Goal: Information Seeking & Learning: Learn about a topic

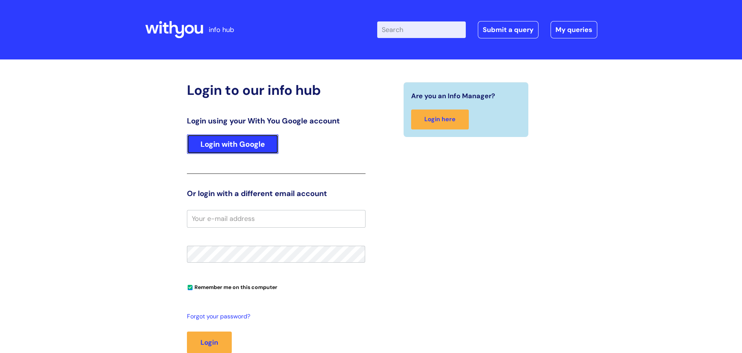
click at [242, 147] on link "Login with Google" at bounding box center [233, 144] width 92 height 20
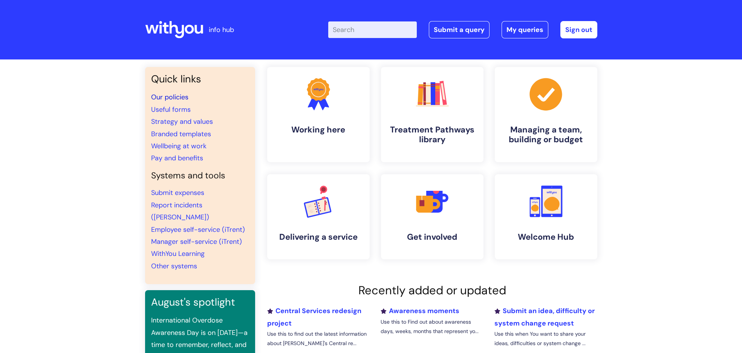
click at [163, 96] on link "Our policies" at bounding box center [169, 97] width 37 height 9
click at [342, 136] on link ".cls-1{fill:#f89b22;}.cls-1,.cls-2,.cls-3{stroke-width:0px;}.cls-2{fill:#2d3cff…" at bounding box center [318, 114] width 104 height 97
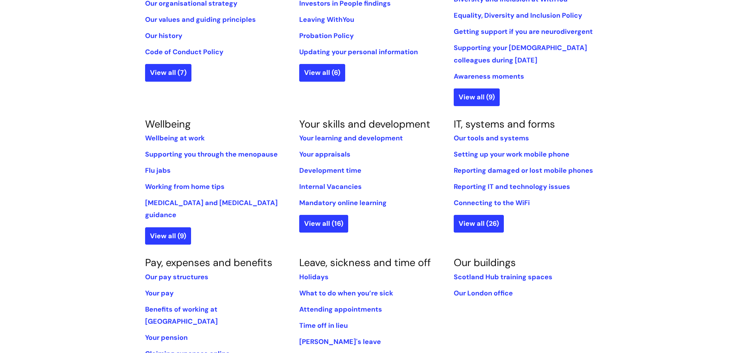
scroll to position [223, 0]
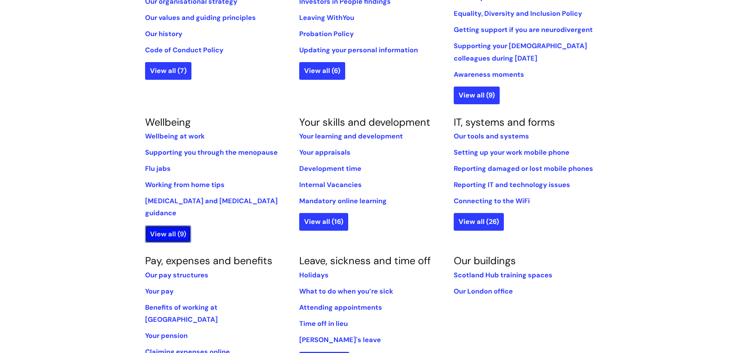
click at [164, 226] on link "View all (9)" at bounding box center [168, 234] width 46 height 17
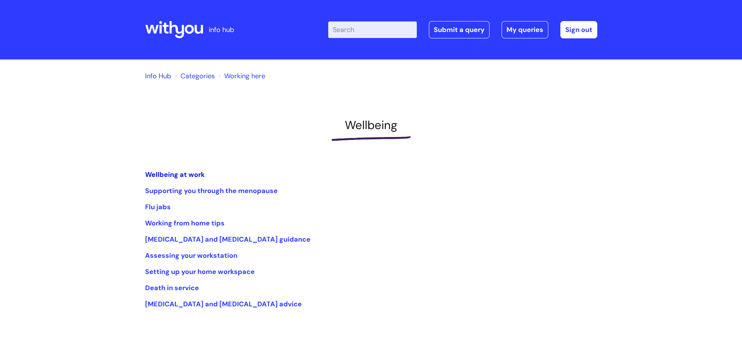
click at [166, 172] on link "Wellbeing at work" at bounding box center [175, 174] width 60 height 9
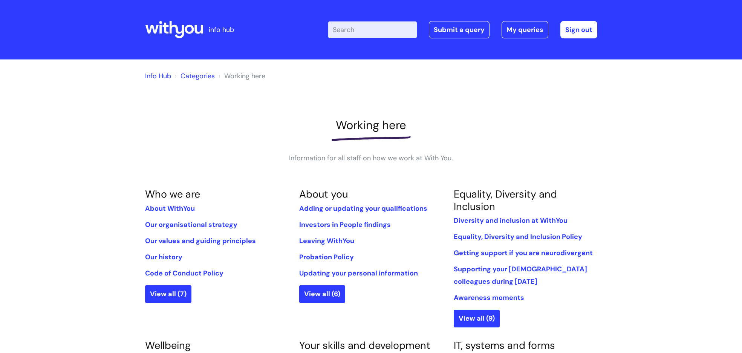
click at [362, 32] on input "Enter your search term here..." at bounding box center [372, 29] width 89 height 17
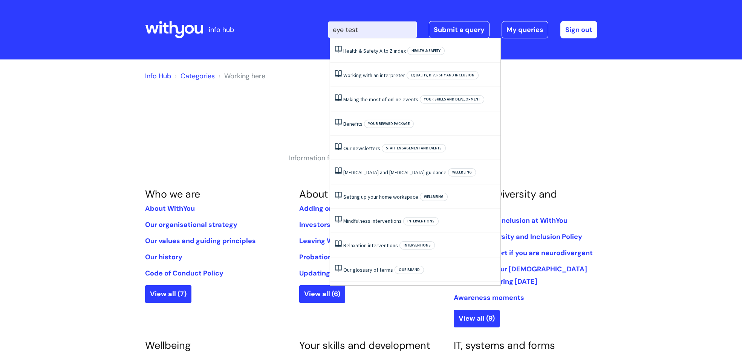
type input "eye tests"
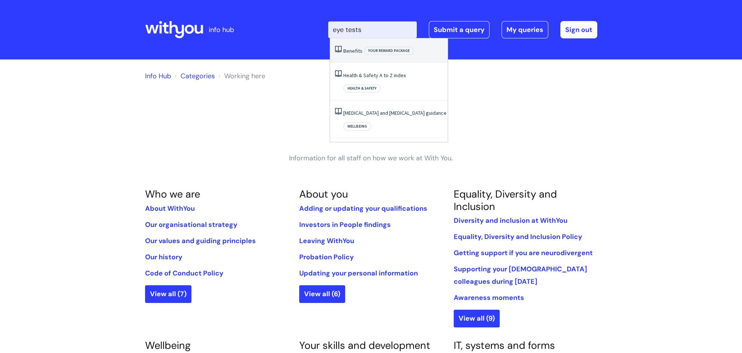
click at [380, 47] on span "Your reward package" at bounding box center [389, 51] width 50 height 8
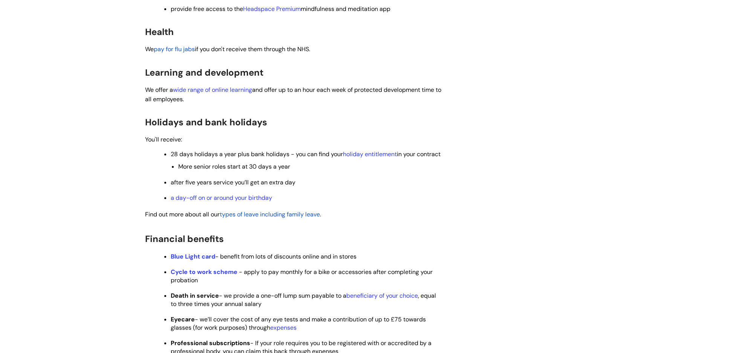
scroll to position [214, 0]
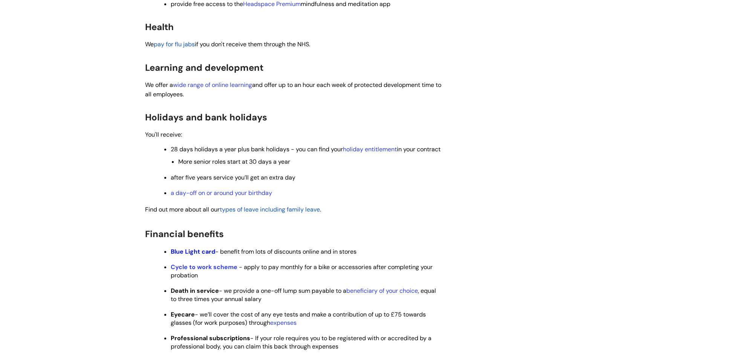
click at [197, 256] on strong "Blue Light card" at bounding box center [193, 252] width 44 height 8
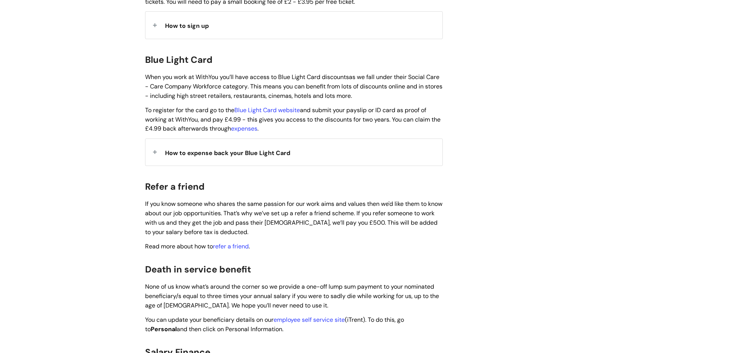
scroll to position [756, 0]
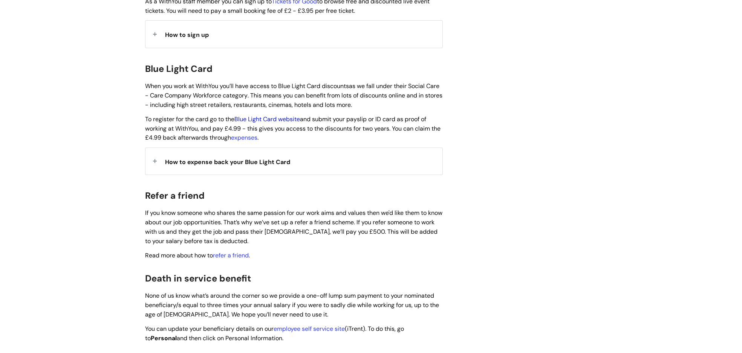
click at [292, 115] on link "Blue Light Card website" at bounding box center [267, 119] width 66 height 8
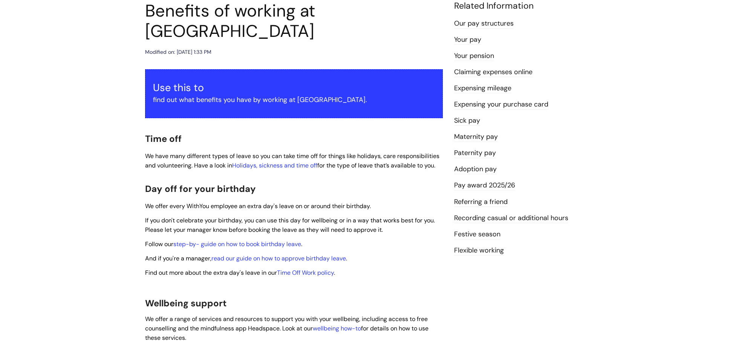
scroll to position [0, 0]
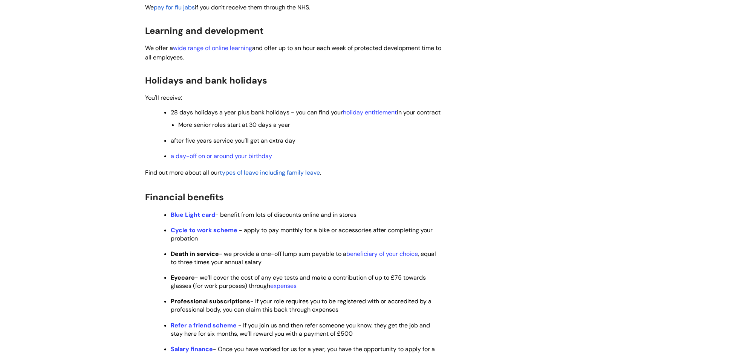
scroll to position [257, 0]
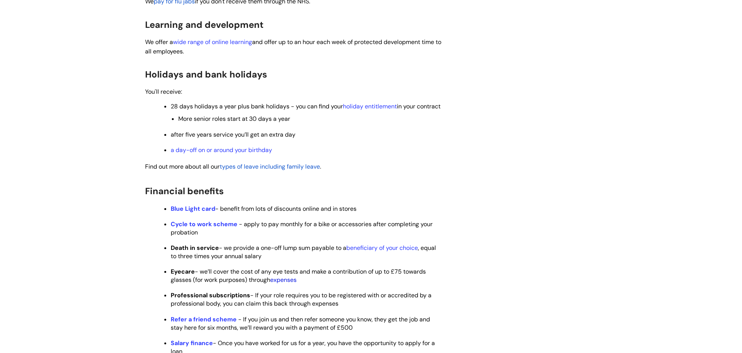
click at [286, 284] on link "expenses" at bounding box center [283, 280] width 26 height 8
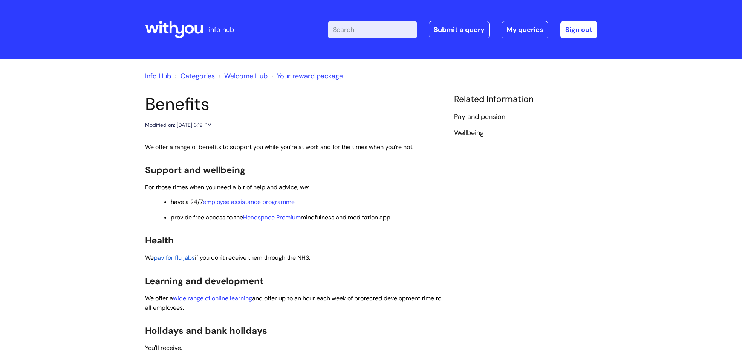
scroll to position [257, 0]
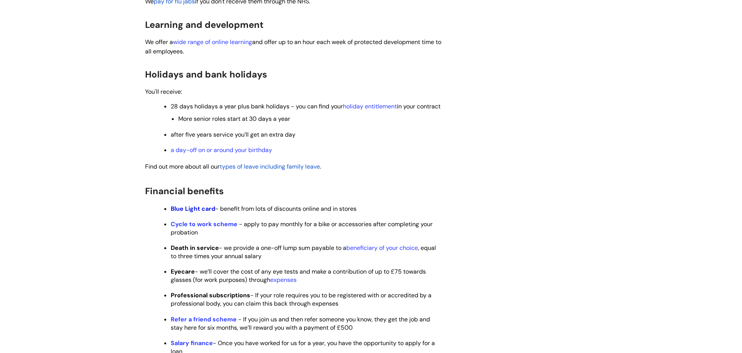
click at [202, 213] on strong "Blue Light card" at bounding box center [193, 209] width 44 height 8
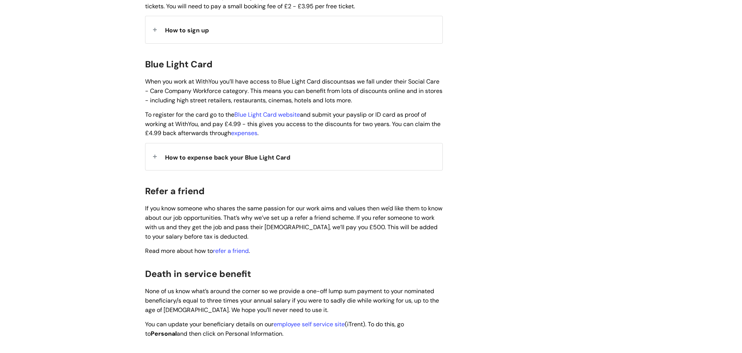
scroll to position [757, 0]
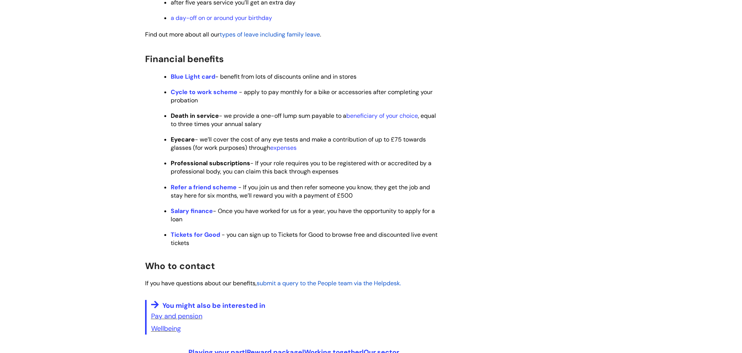
scroll to position [390, 0]
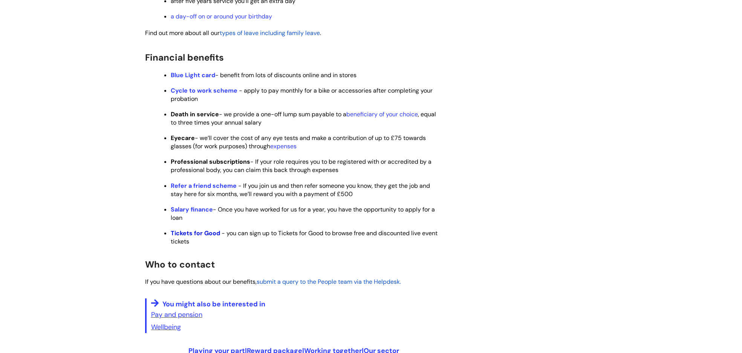
click at [181, 237] on strong "Tickets for Good" at bounding box center [195, 233] width 49 height 8
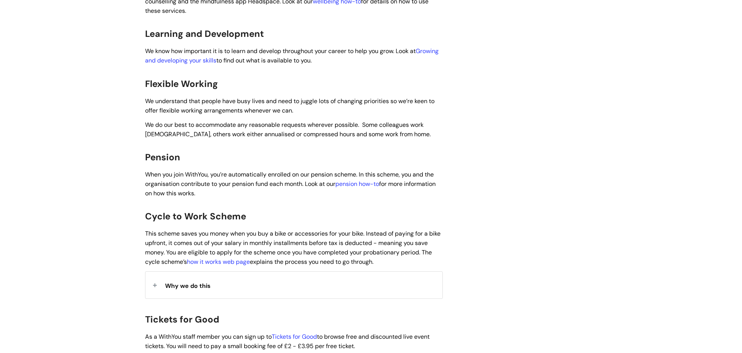
scroll to position [460, 0]
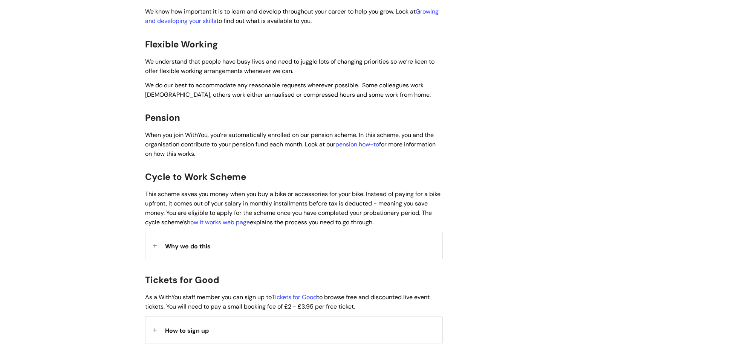
click at [192, 327] on span "How to sign up" at bounding box center [187, 331] width 44 height 8
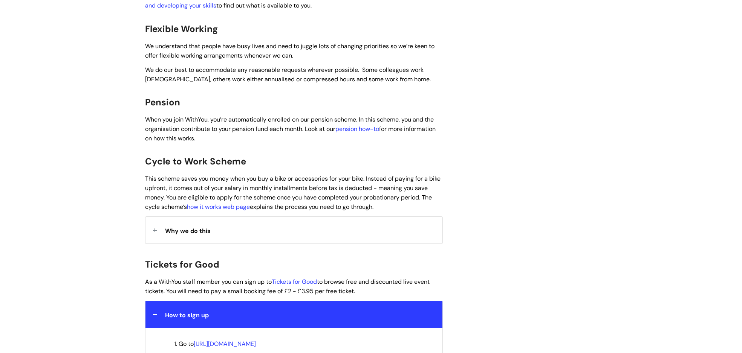
scroll to position [519, 0]
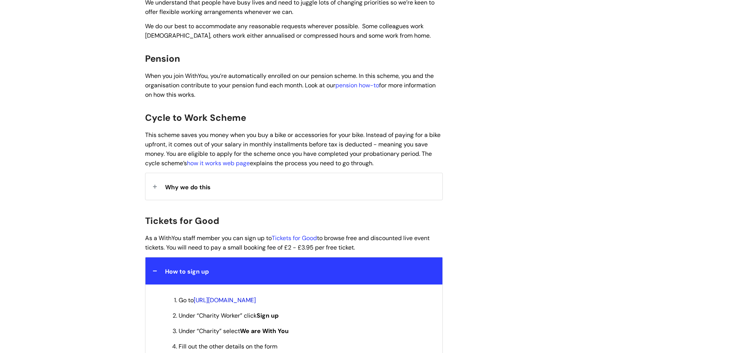
click at [256, 296] on link "[URL][DOMAIN_NAME]" at bounding box center [225, 300] width 62 height 8
